Goal: Communication & Community: Answer question/provide support

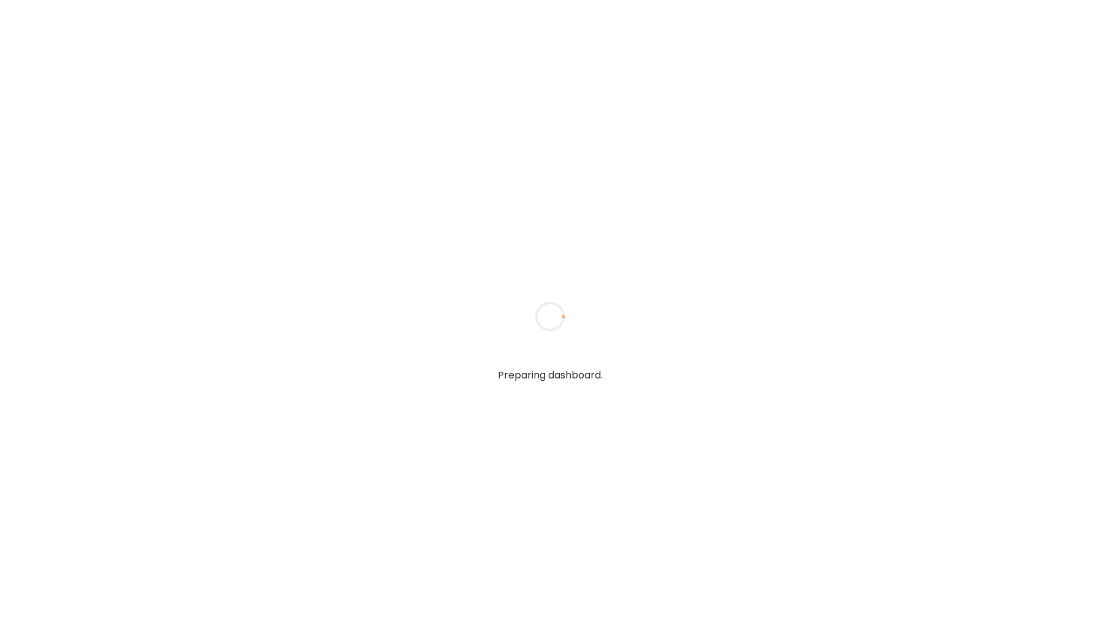
type input "*****"
type input "**********"
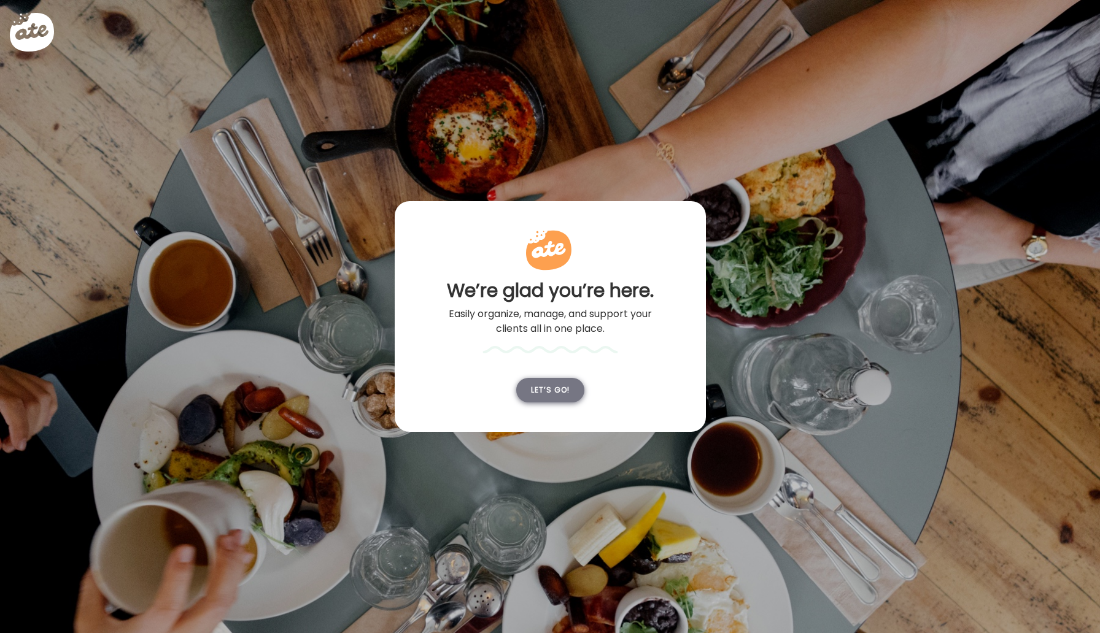
type input "**********"
click at [539, 380] on div "Let’s go!" at bounding box center [550, 390] width 68 height 25
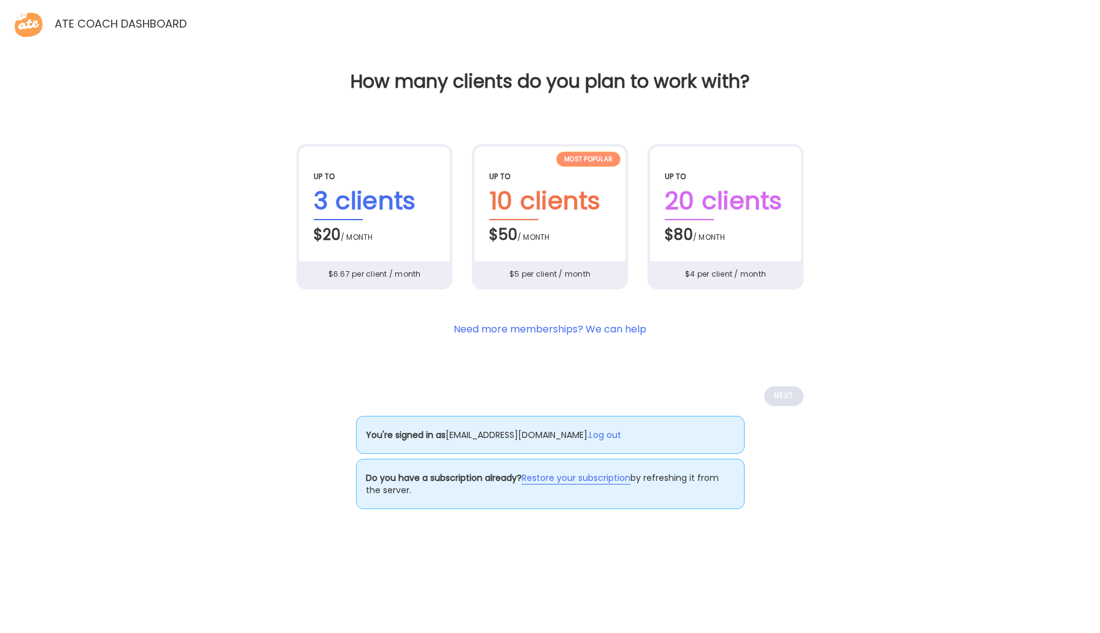
click at [550, 479] on link "Restore your subscription" at bounding box center [576, 478] width 109 height 13
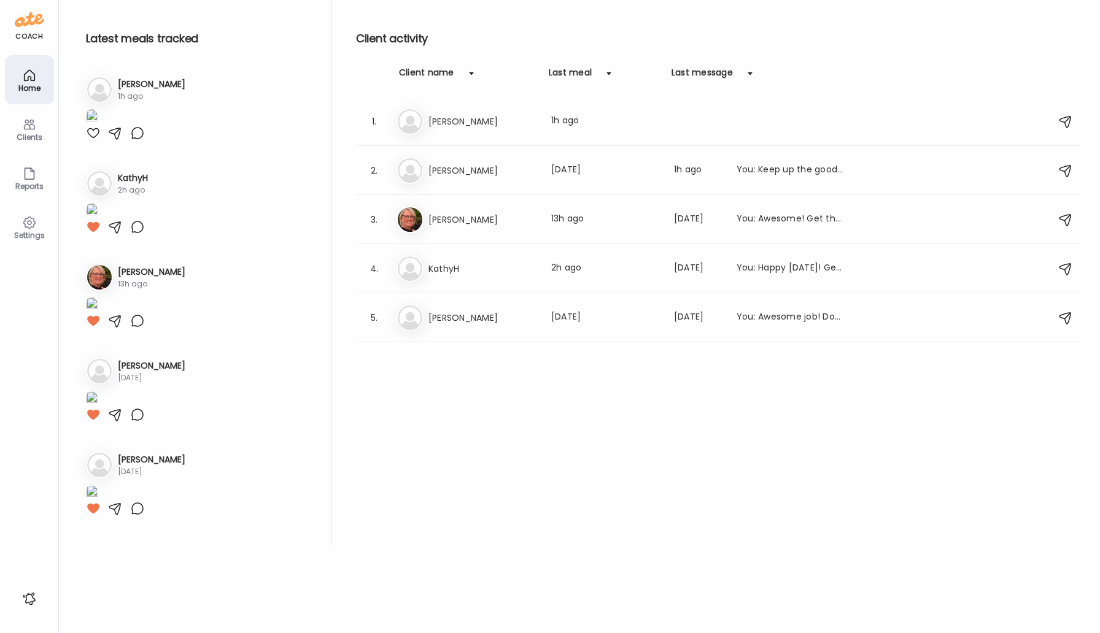
click at [47, 136] on div "Clients" at bounding box center [29, 137] width 44 height 8
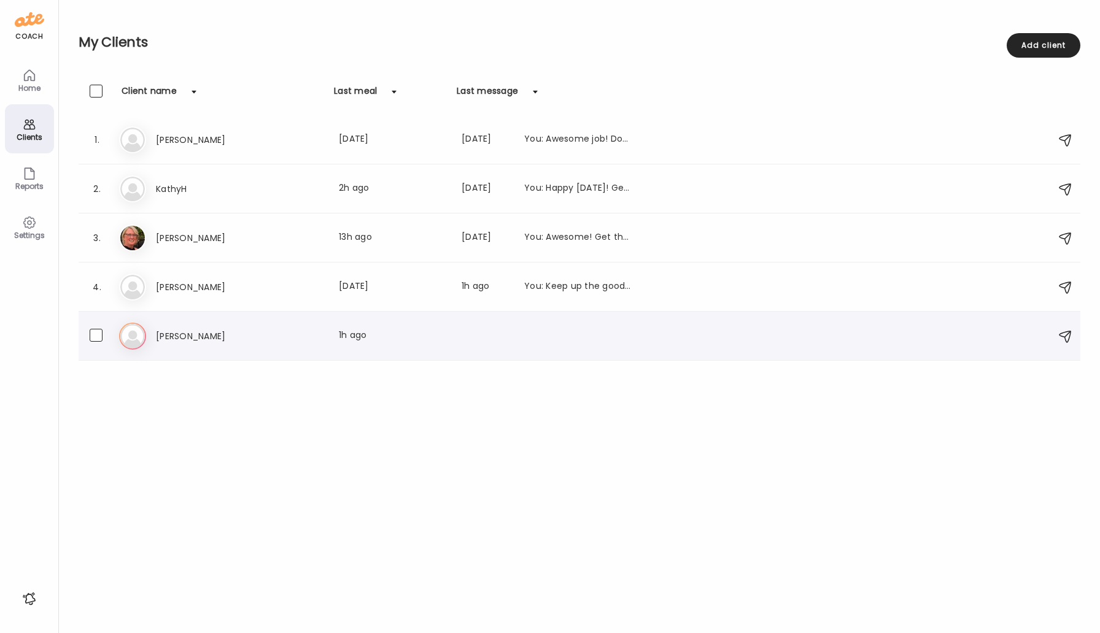
click at [147, 333] on div "Al [PERSON_NAME] Last meal: 1h ago" at bounding box center [581, 336] width 924 height 27
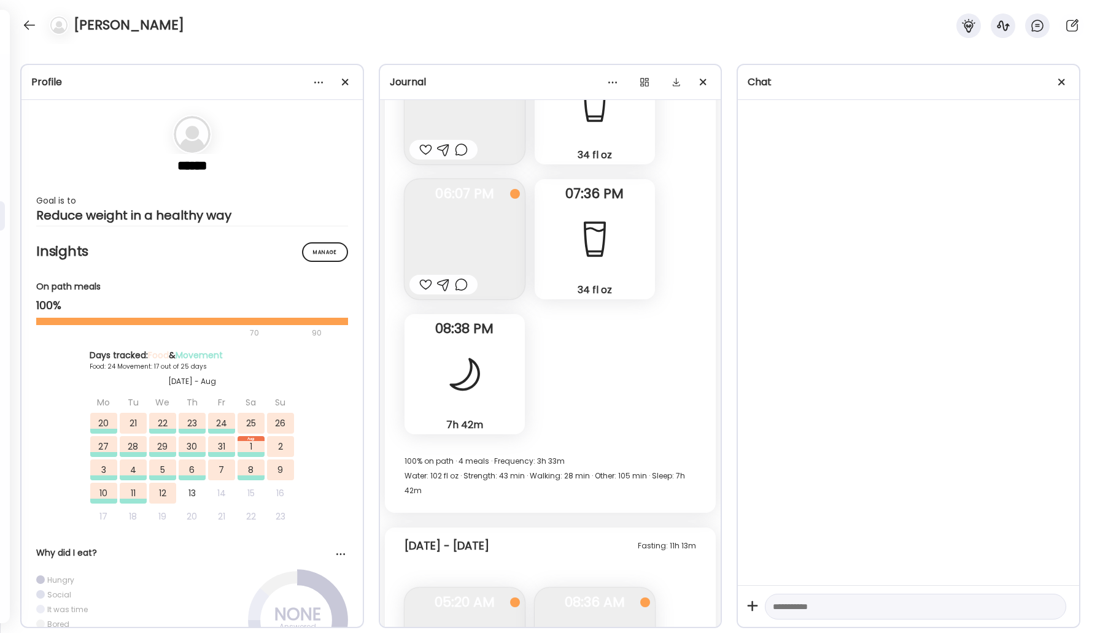
scroll to position [29954, 0]
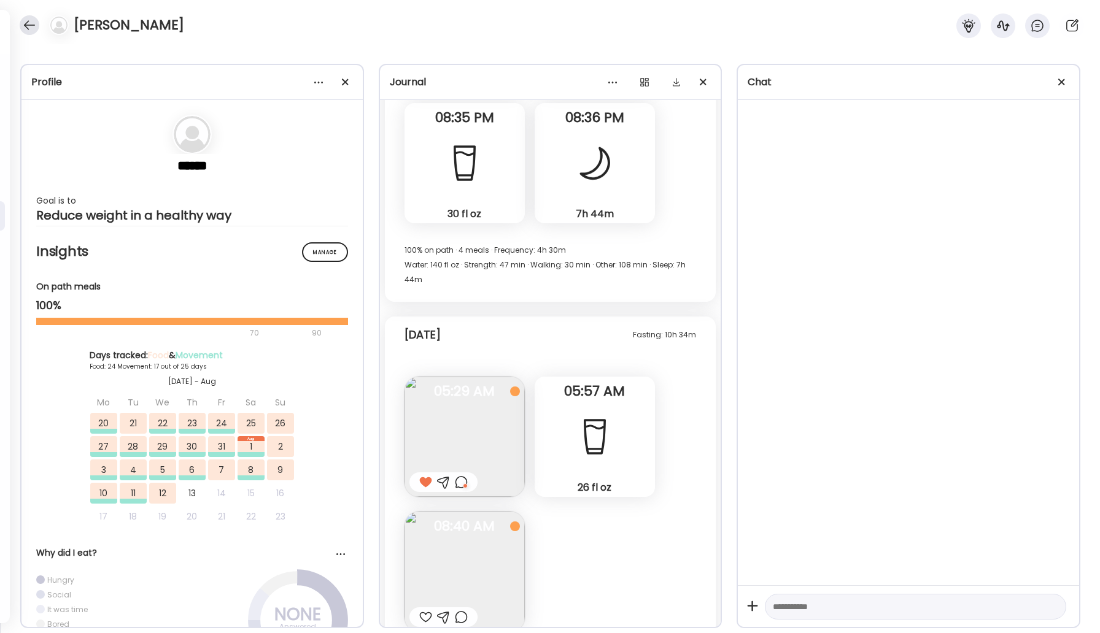
click at [27, 21] on div at bounding box center [30, 25] width 20 height 20
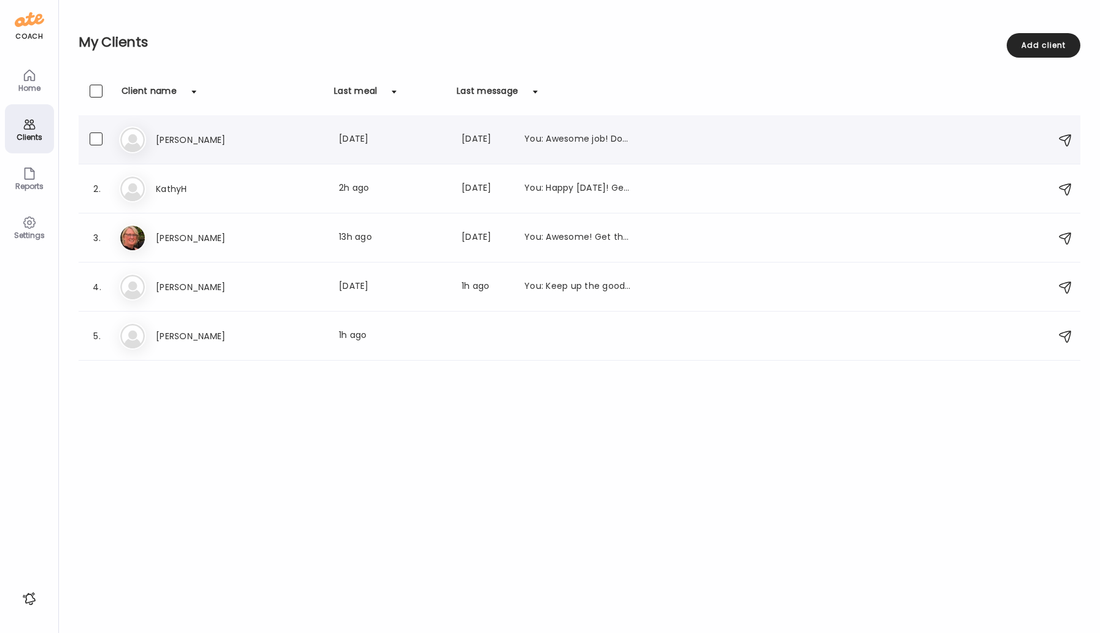
click at [187, 137] on h3 "[PERSON_NAME]" at bounding box center [210, 140] width 108 height 15
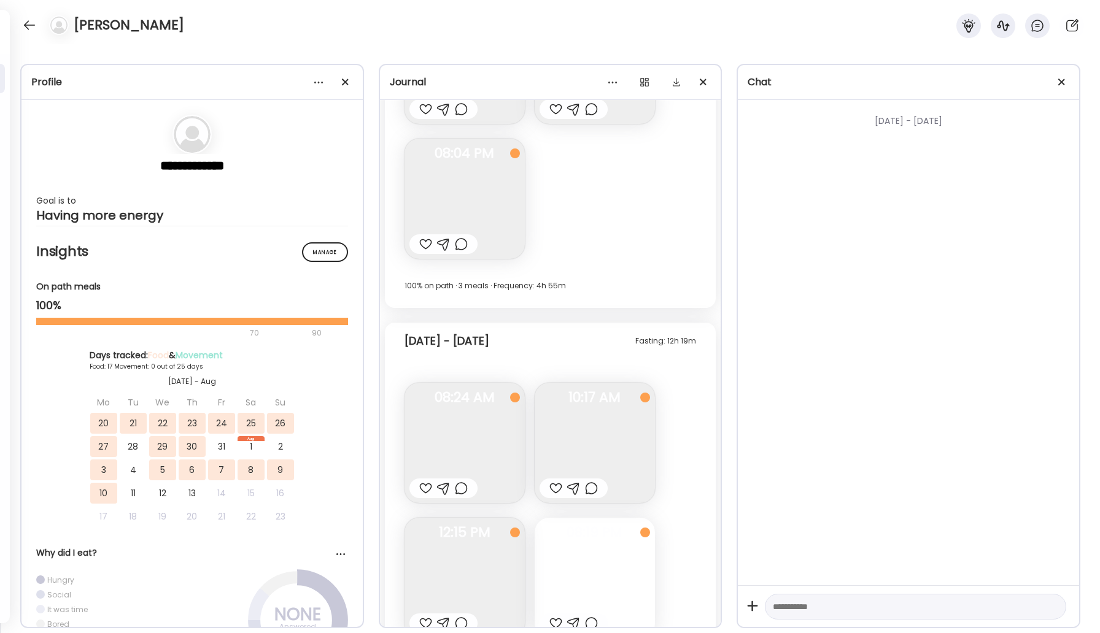
scroll to position [8272, 0]
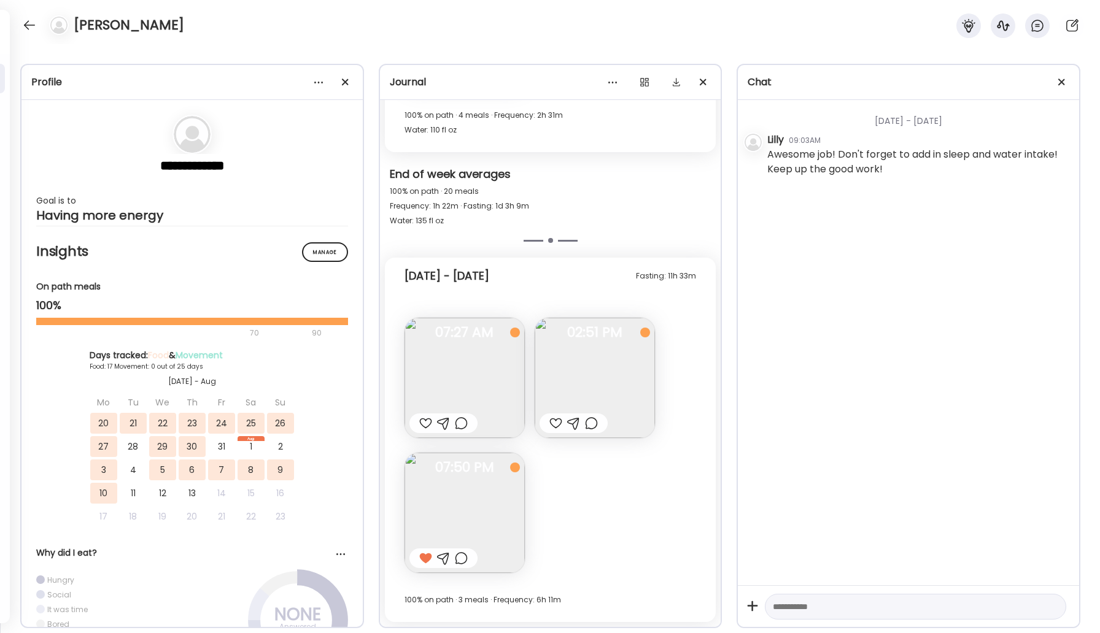
click at [458, 562] on div at bounding box center [461, 558] width 13 height 15
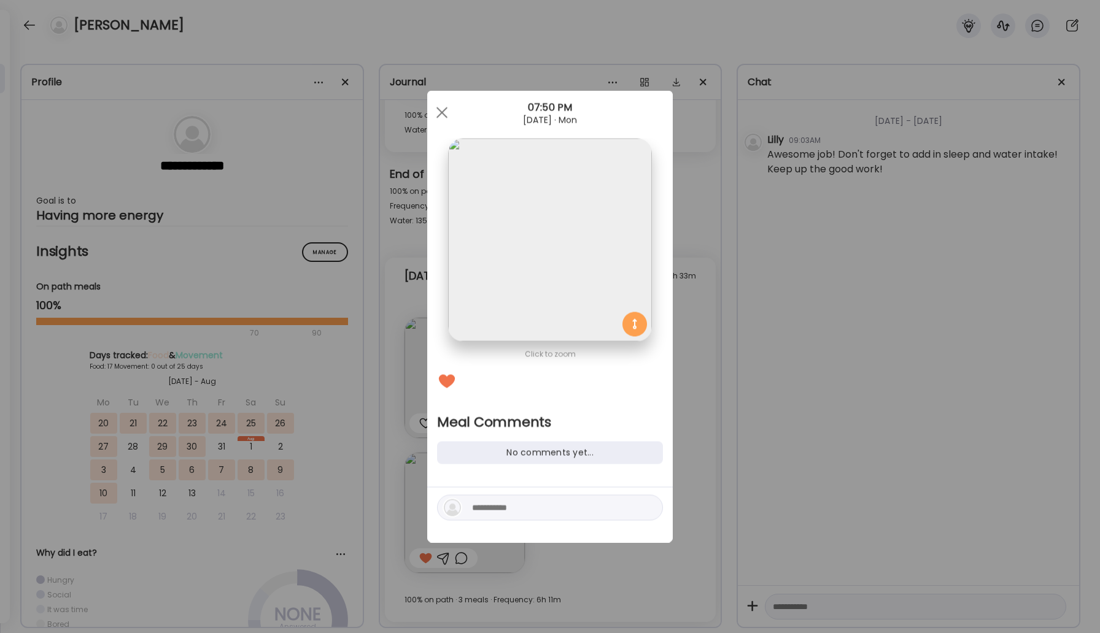
click at [515, 453] on div "No comments yet..." at bounding box center [550, 453] width 226 height 23
click at [522, 510] on textarea at bounding box center [555, 508] width 166 height 15
type textarea "**********"
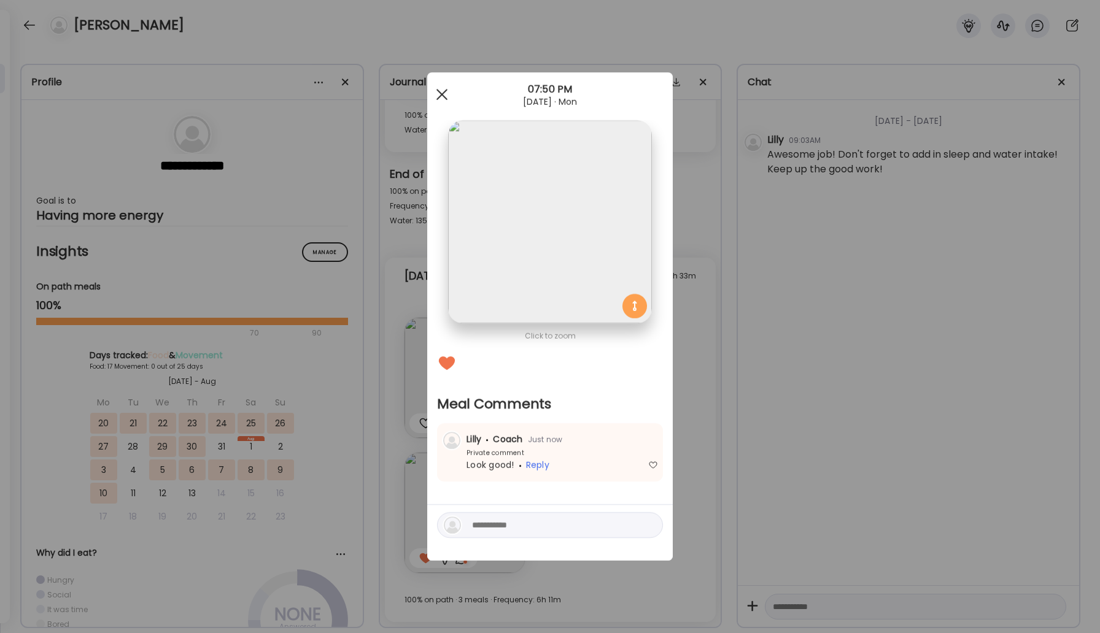
click at [441, 94] on span at bounding box center [441, 94] width 11 height 11
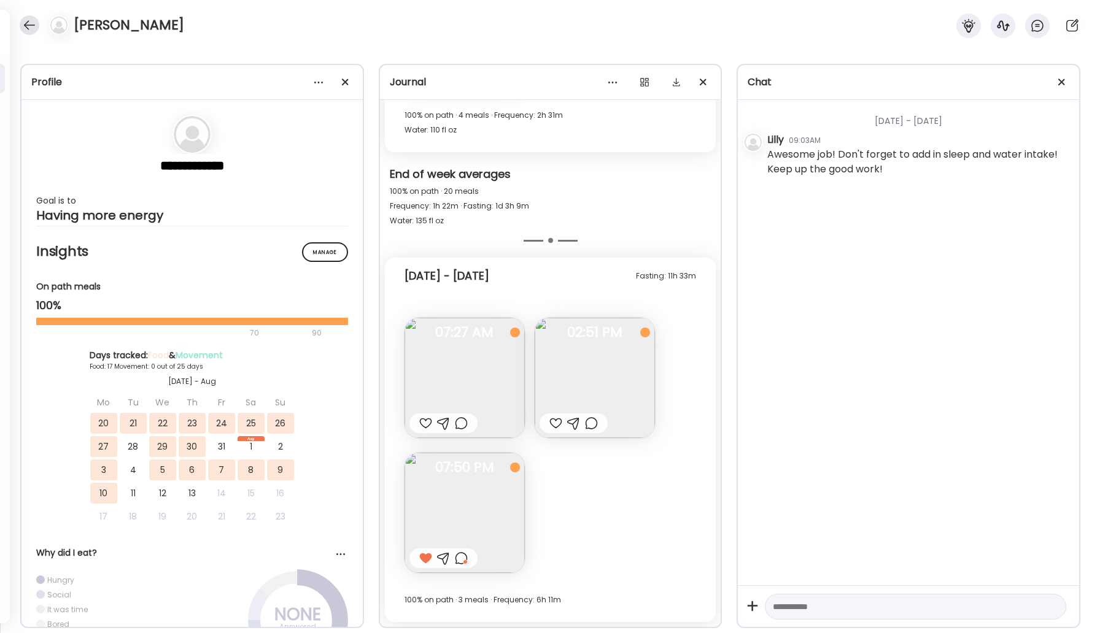
click at [31, 28] on div at bounding box center [30, 25] width 20 height 20
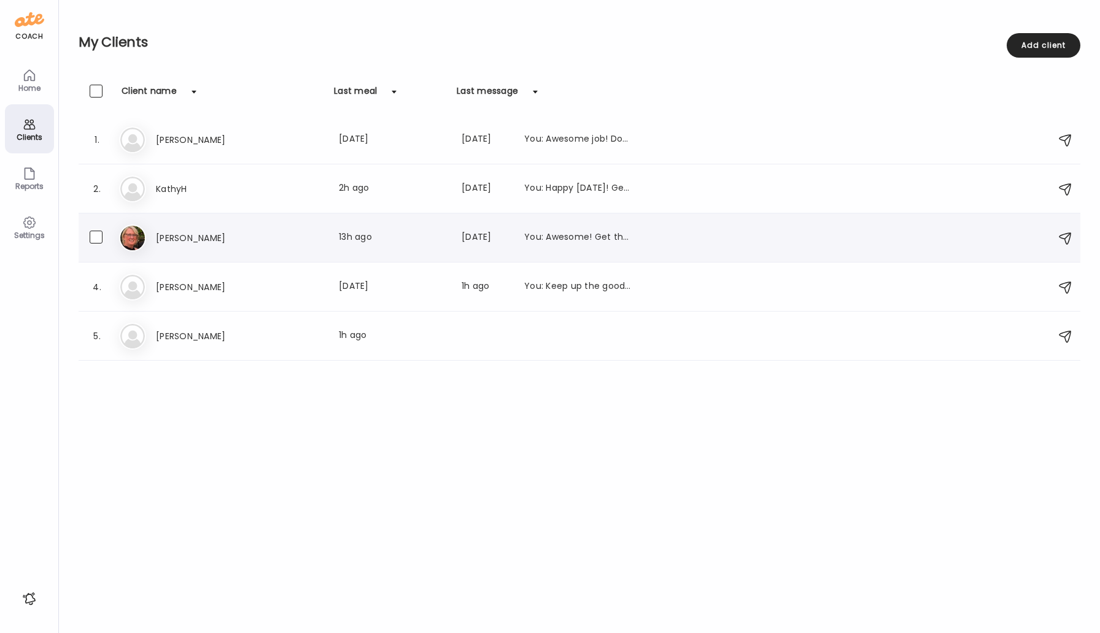
click at [178, 243] on h3 "[PERSON_NAME]" at bounding box center [210, 238] width 108 height 15
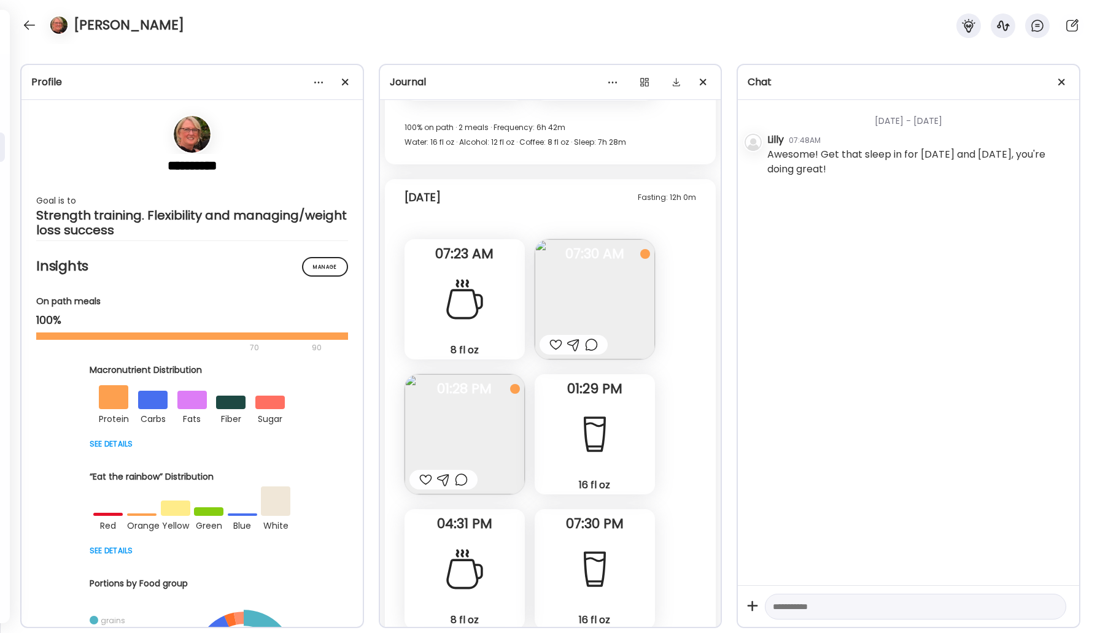
scroll to position [19939, 0]
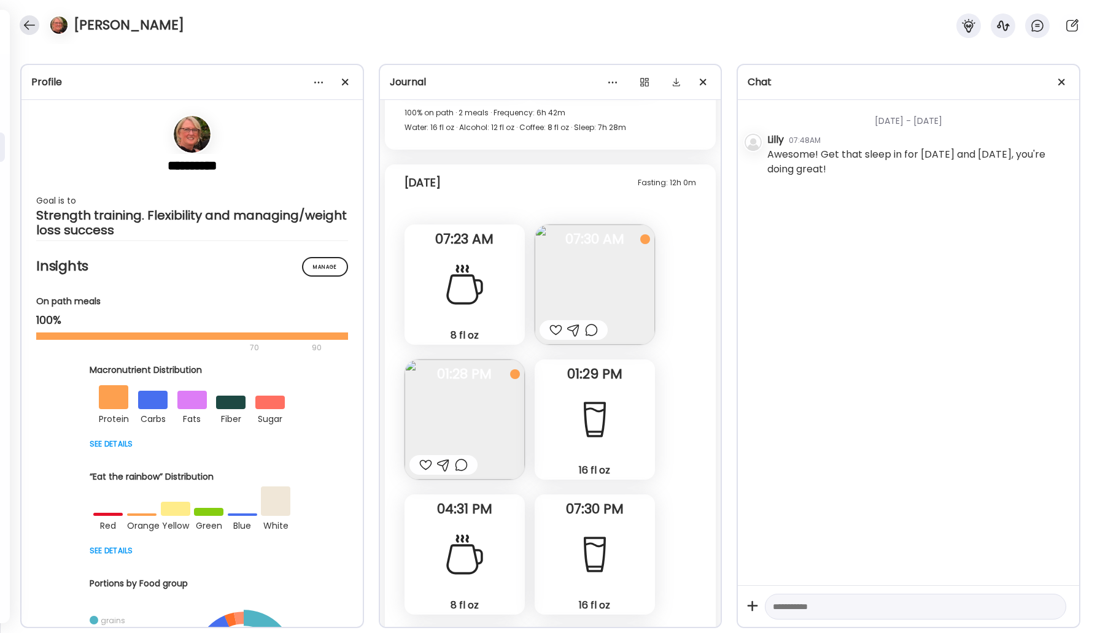
click at [28, 28] on div at bounding box center [30, 25] width 20 height 20
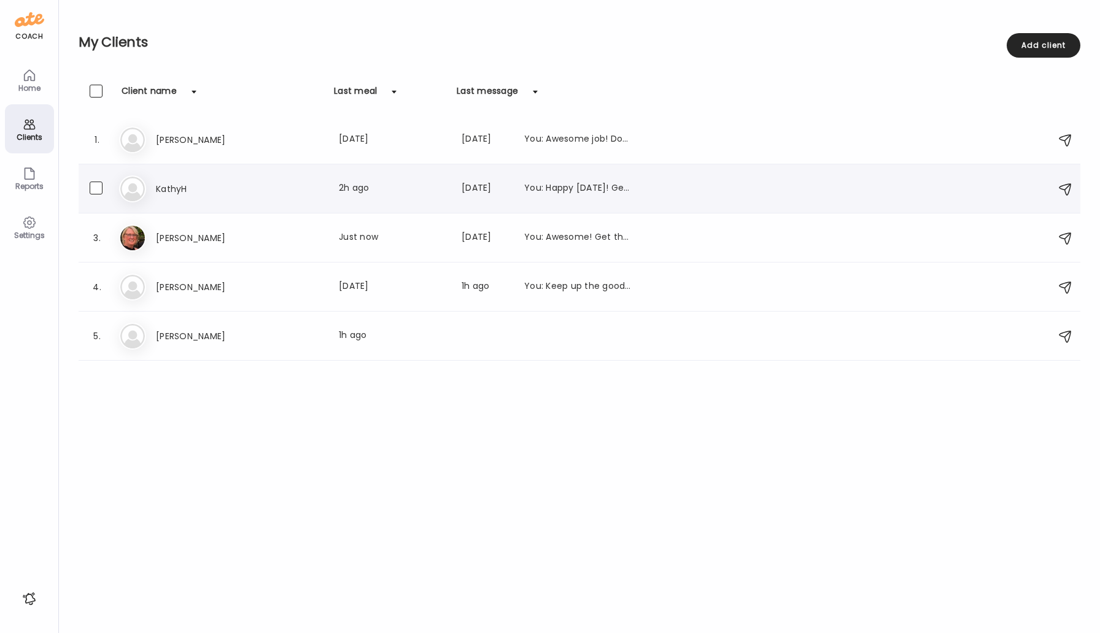
click at [179, 183] on h3 "KathyH" at bounding box center [210, 189] width 108 height 15
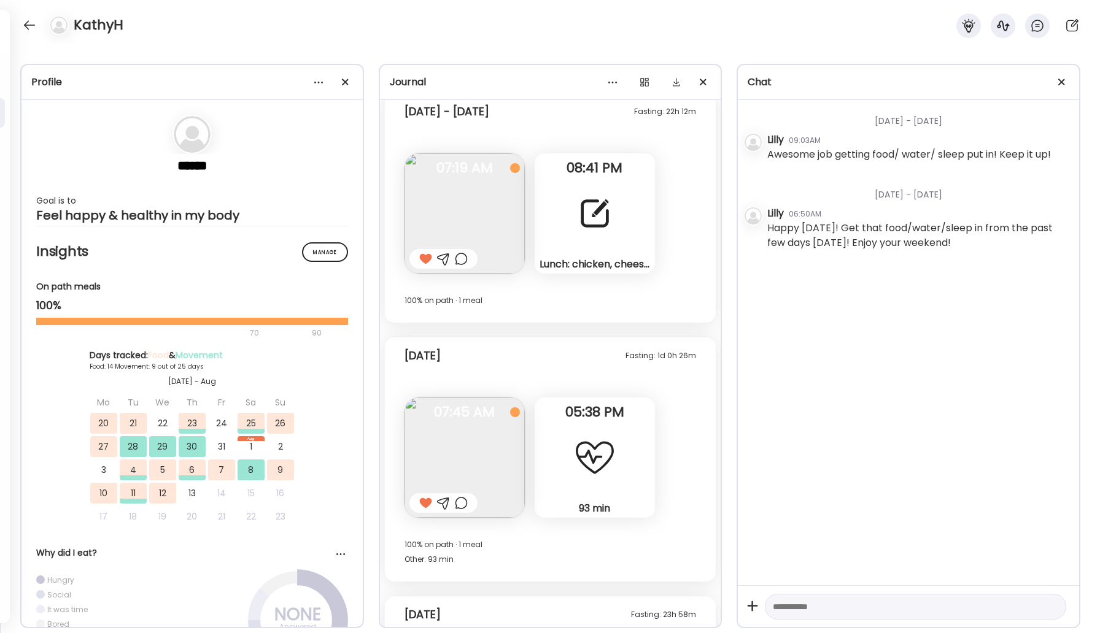
scroll to position [7978, 0]
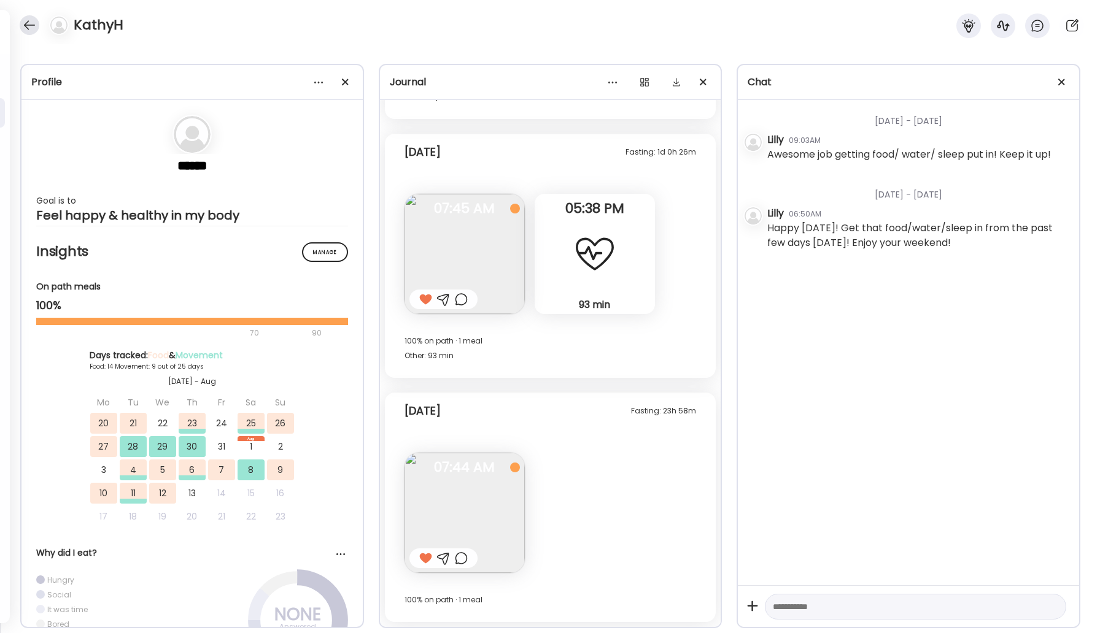
click at [26, 23] on div at bounding box center [30, 25] width 20 height 20
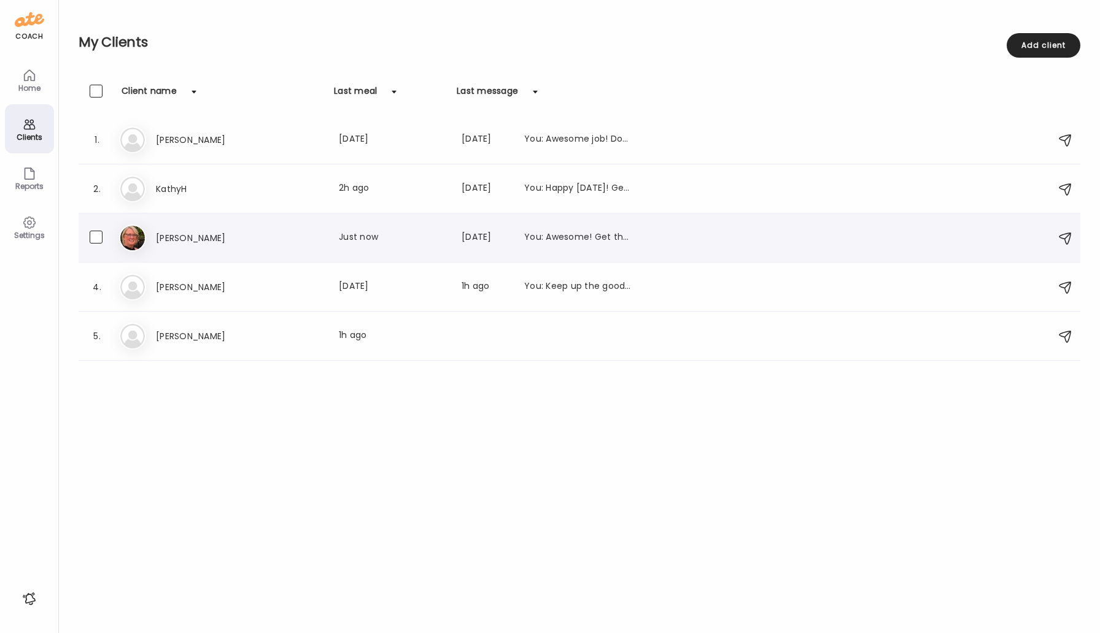
click at [190, 244] on h3 "[PERSON_NAME]" at bounding box center [210, 238] width 108 height 15
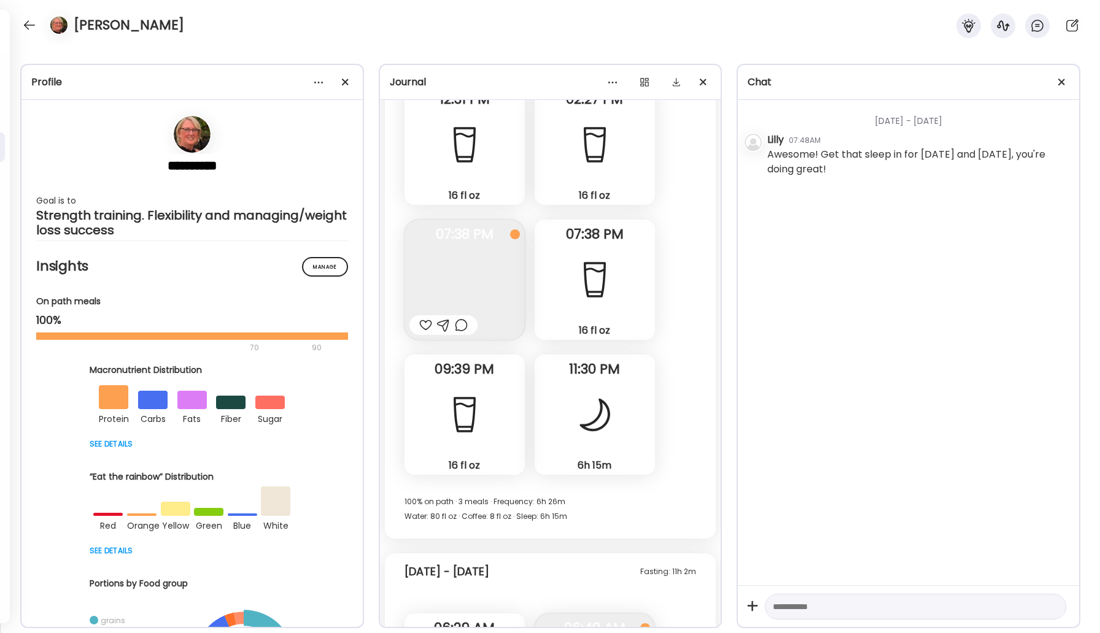
scroll to position [20390, 0]
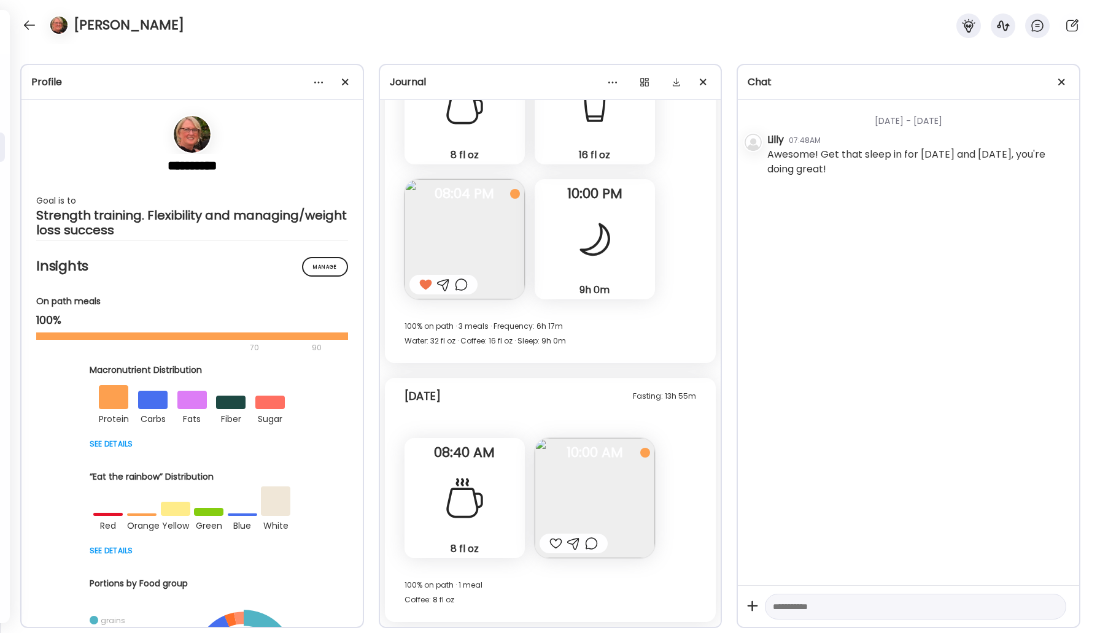
click at [555, 546] on div at bounding box center [555, 543] width 13 height 15
click at [593, 497] on img at bounding box center [594, 498] width 120 height 120
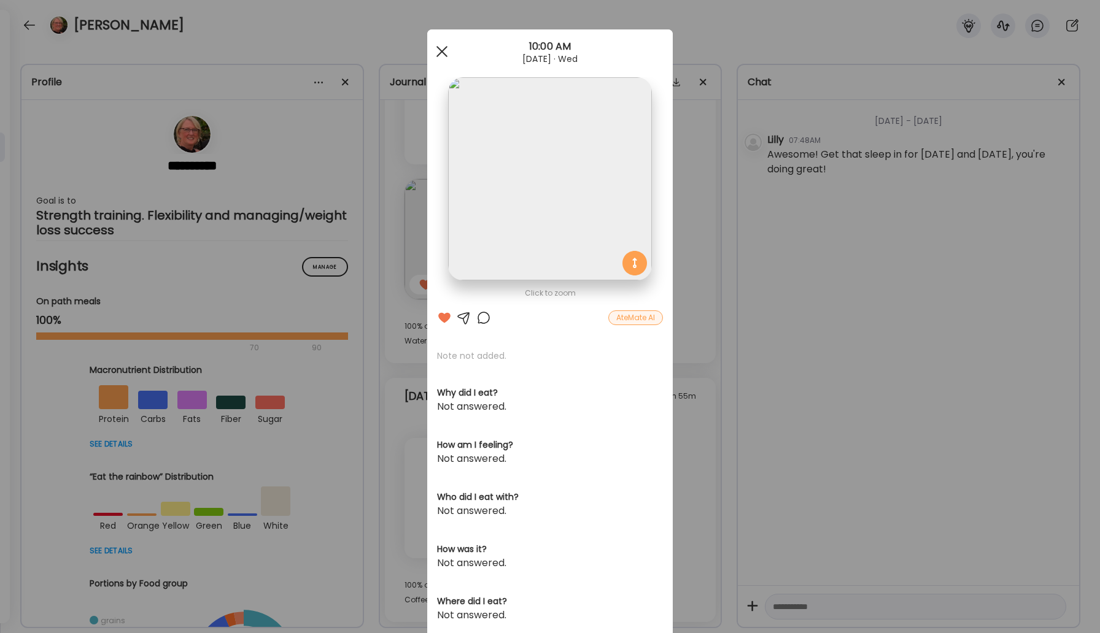
click at [442, 49] on span at bounding box center [441, 51] width 11 height 11
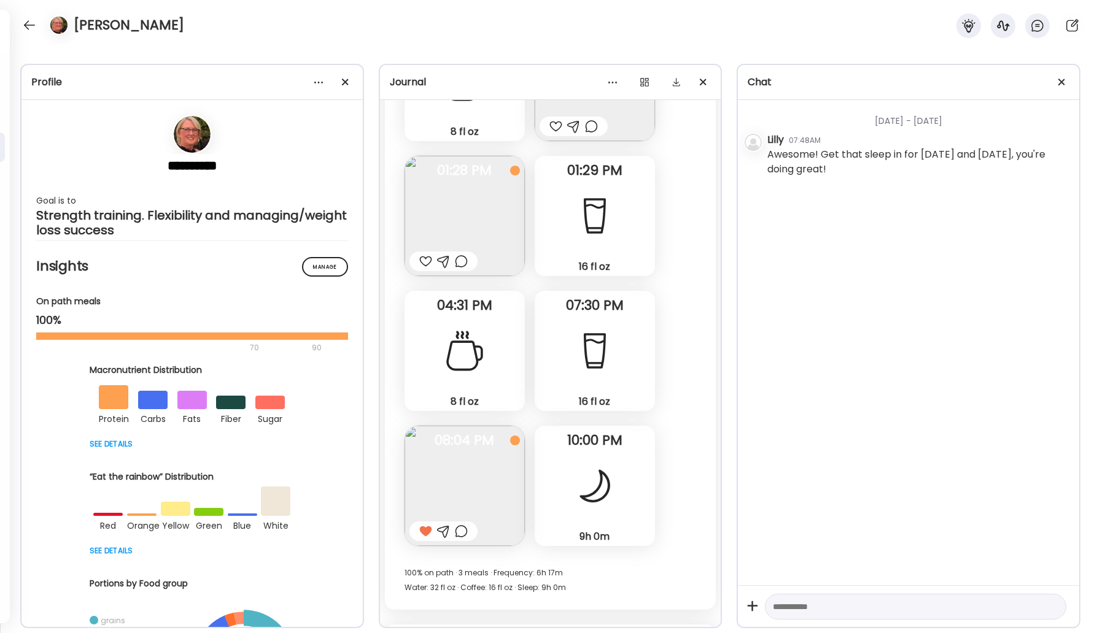
scroll to position [20147, 0]
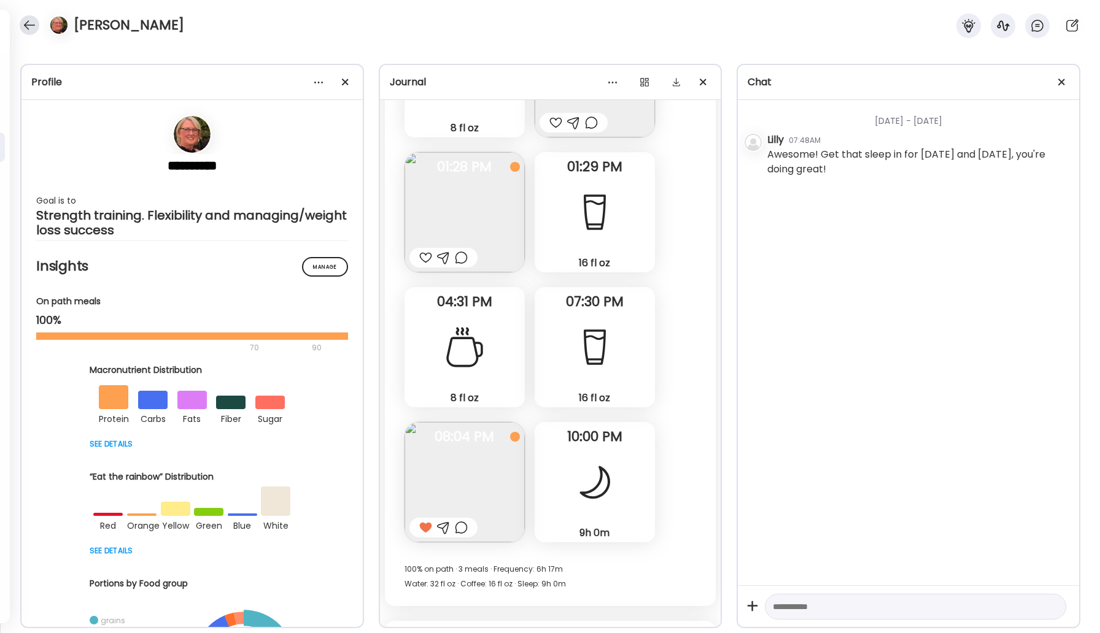
click at [28, 25] on div at bounding box center [30, 25] width 20 height 20
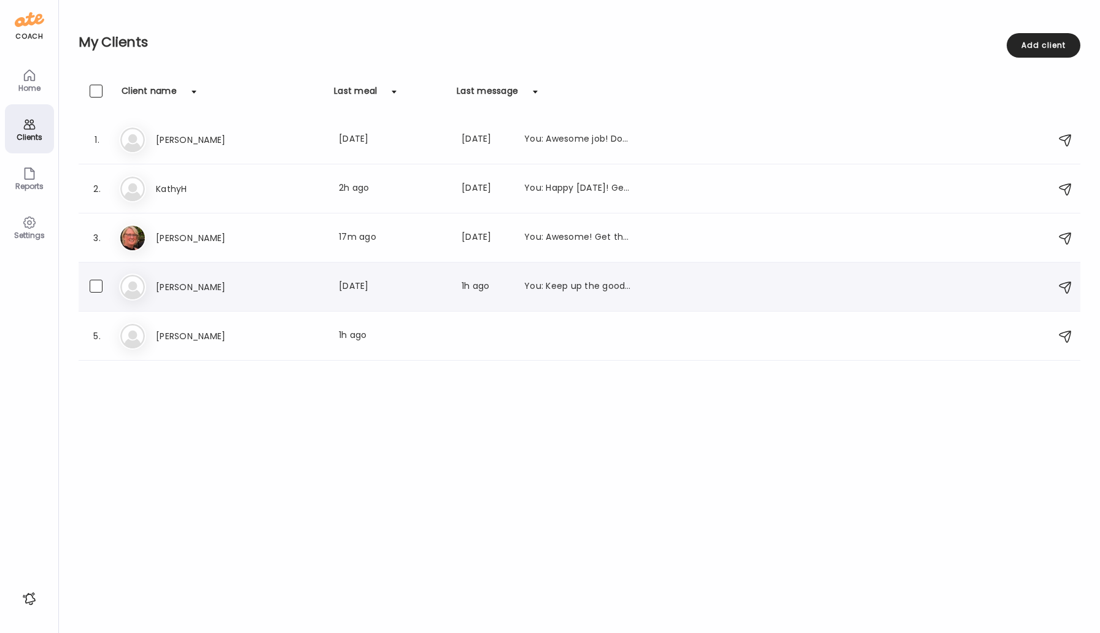
click at [206, 291] on h3 "[PERSON_NAME]" at bounding box center [210, 287] width 108 height 15
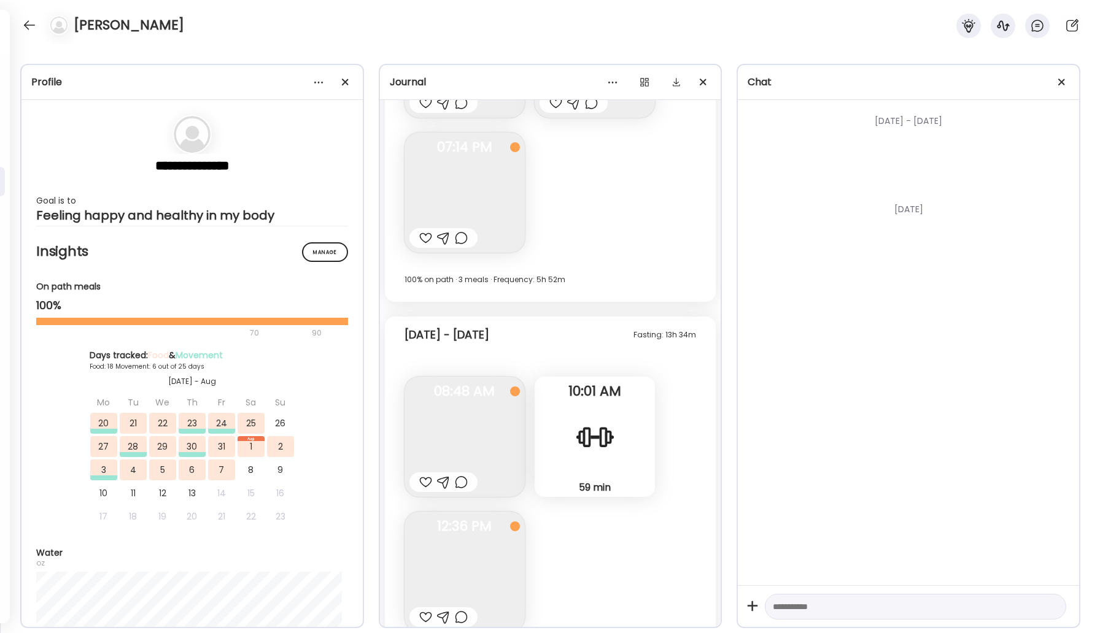
scroll to position [8291, 0]
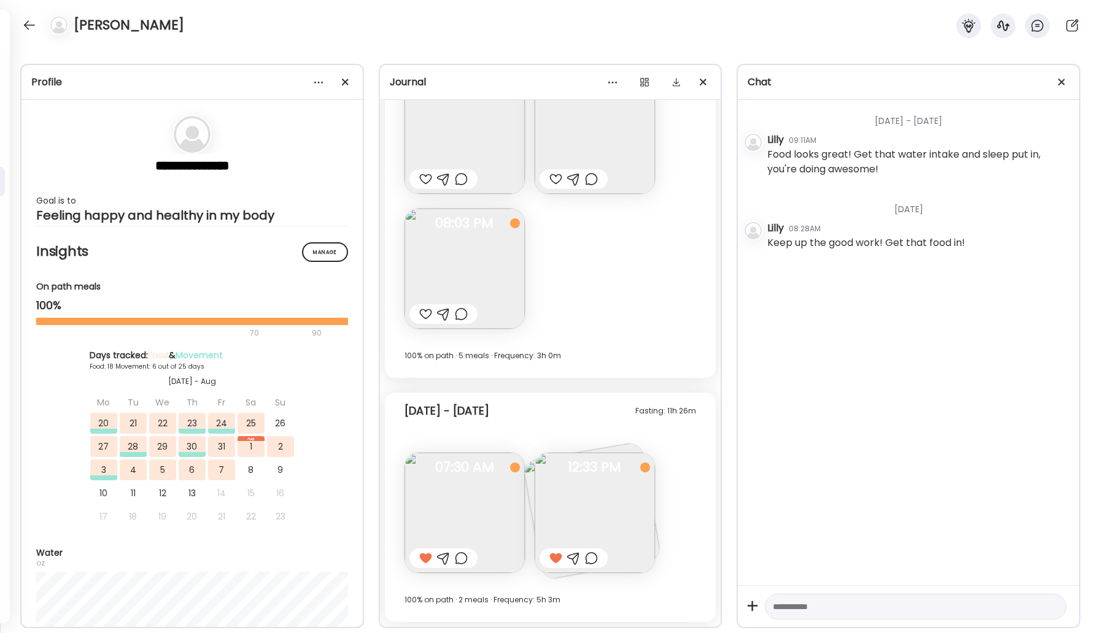
click at [39, 25] on div at bounding box center [56, 25] width 34 height 20
drag, startPoint x: 39, startPoint y: 25, endPoint x: 28, endPoint y: 23, distance: 11.2
click at [322, 185] on div "**********" at bounding box center [550, 316] width 1100 height 633
click at [21, 23] on div at bounding box center [30, 25] width 20 height 20
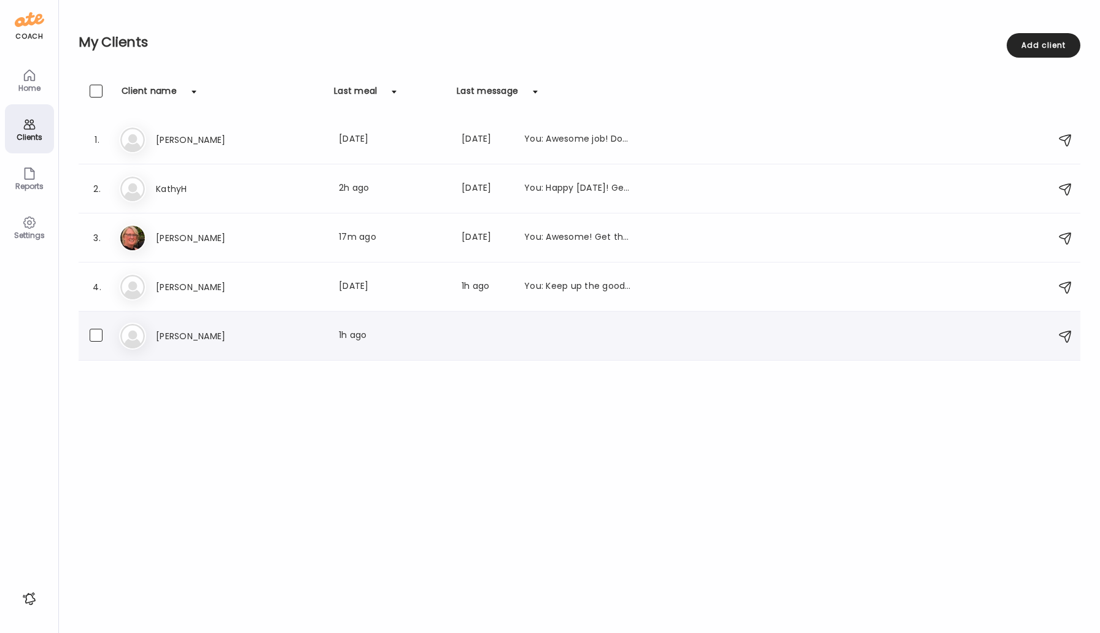
click at [183, 337] on h3 "[PERSON_NAME]" at bounding box center [210, 336] width 108 height 15
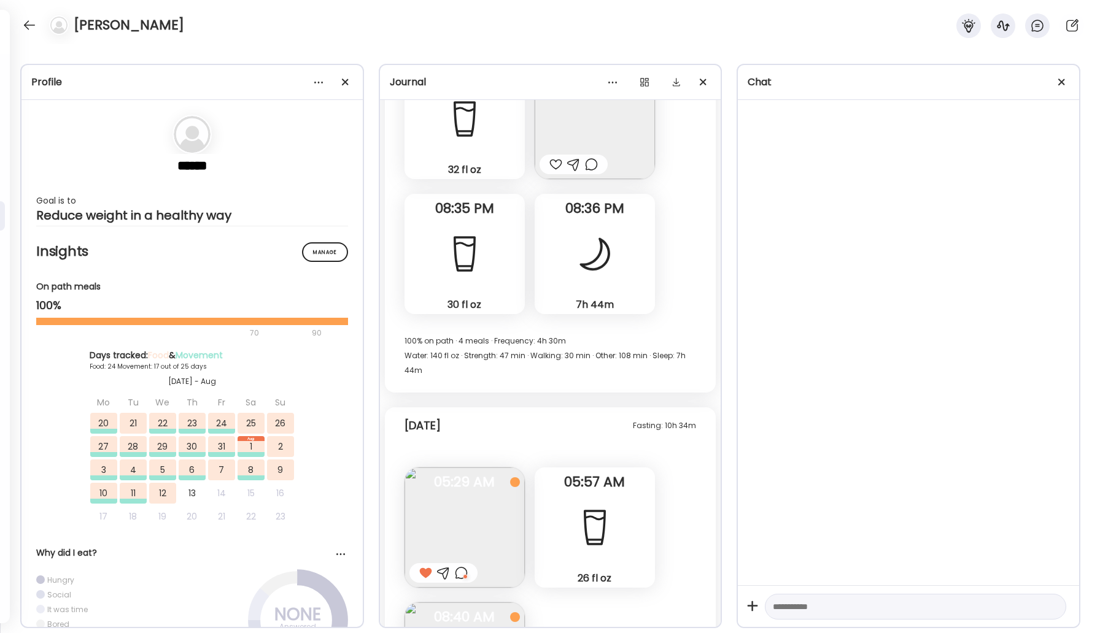
scroll to position [29954, 0]
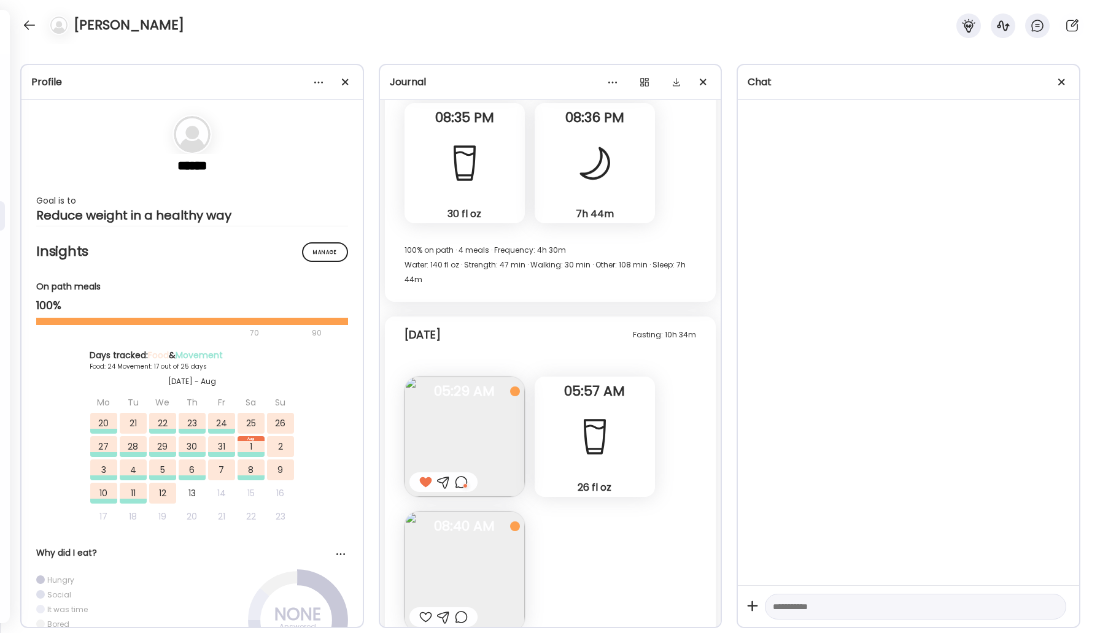
drag, startPoint x: 648, startPoint y: 177, endPoint x: 854, endPoint y: 4, distance: 268.8
click at [29, 18] on div at bounding box center [30, 25] width 20 height 20
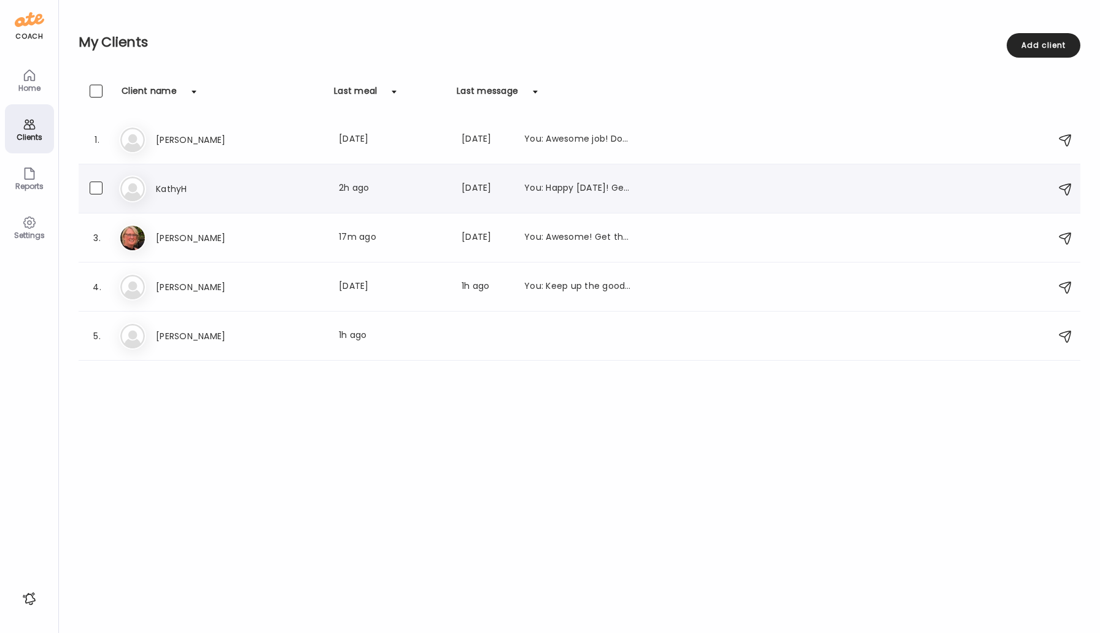
click at [168, 187] on h3 "KathyH" at bounding box center [210, 189] width 108 height 15
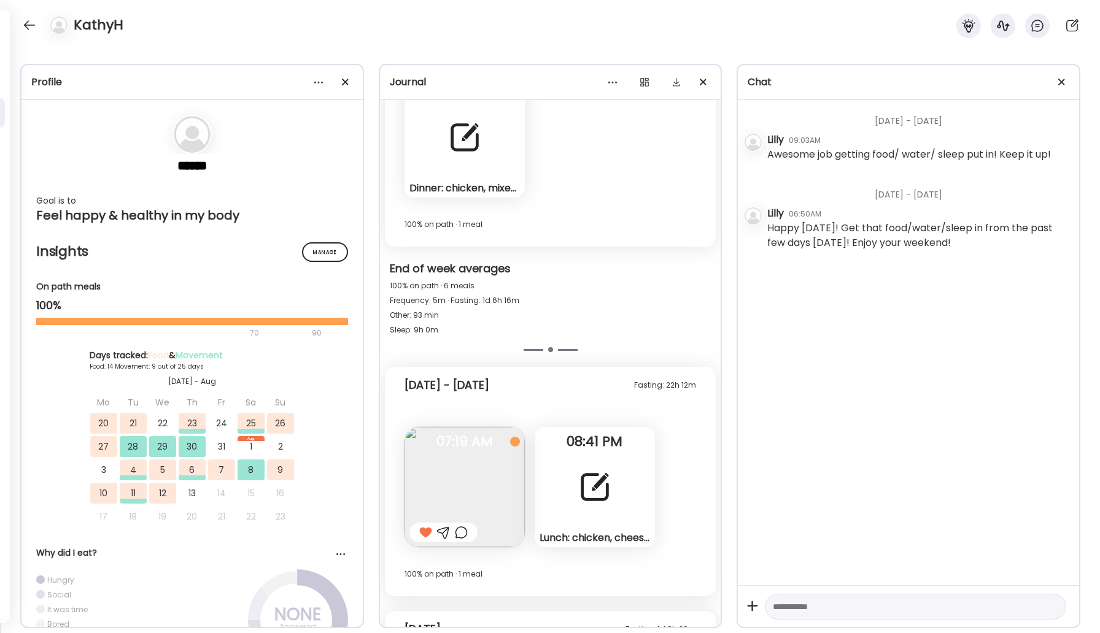
scroll to position [7503, 0]
